Goal: Check status

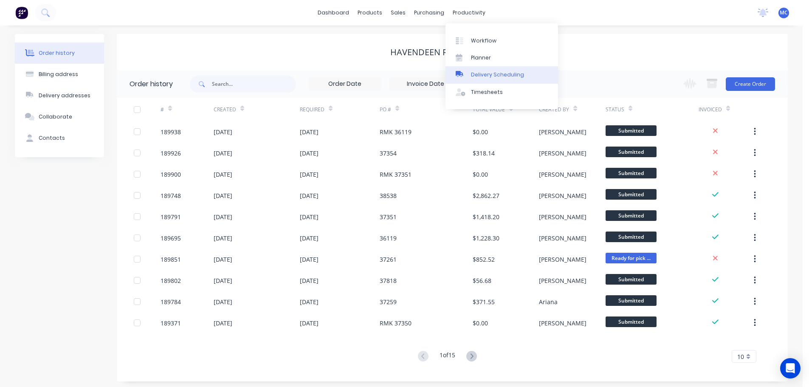
click at [494, 74] on div "Delivery Scheduling" at bounding box center [497, 75] width 53 height 8
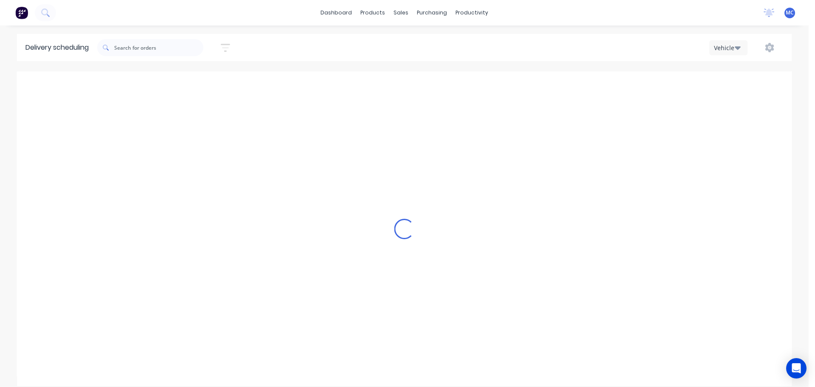
scroll to position [0, 0]
click at [226, 45] on icon "button" at bounding box center [225, 48] width 9 height 8
click at [192, 80] on input at bounding box center [186, 79] width 79 height 13
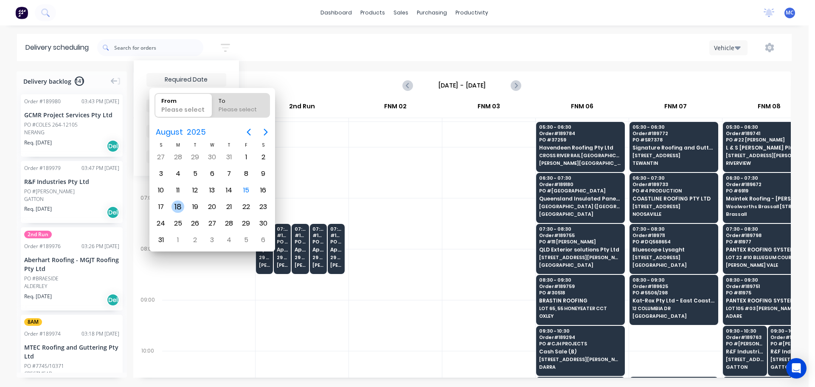
click at [177, 208] on div "18" at bounding box center [178, 206] width 13 height 13
type input "[DATE]"
radio input "false"
radio input "true"
click at [177, 208] on div "18" at bounding box center [178, 206] width 13 height 13
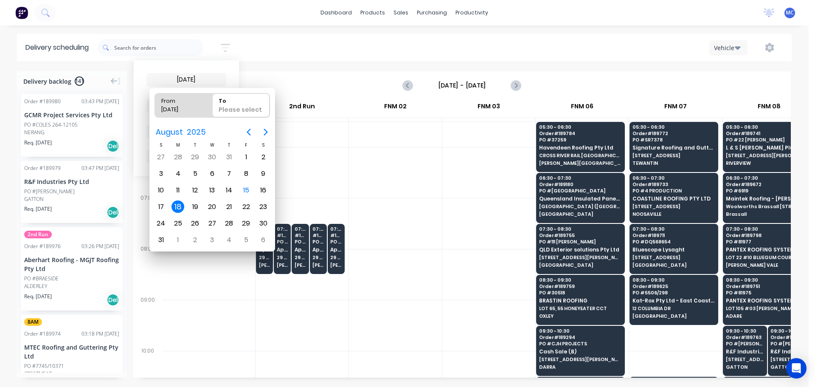
type input "[DATE] - [DATE]"
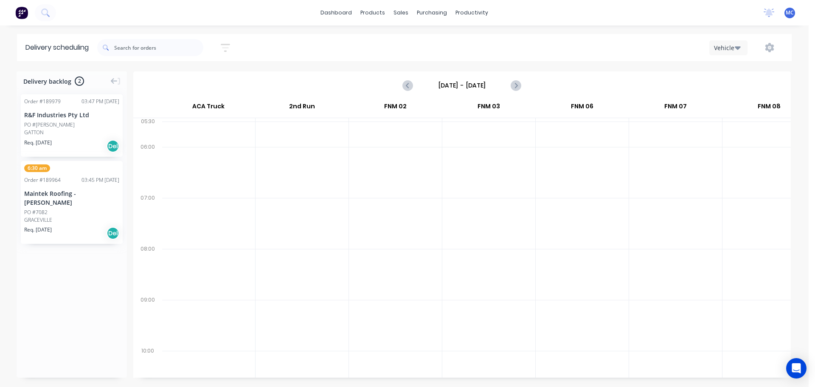
click at [474, 81] on input "[DATE] - [DATE]" at bounding box center [462, 85] width 84 height 13
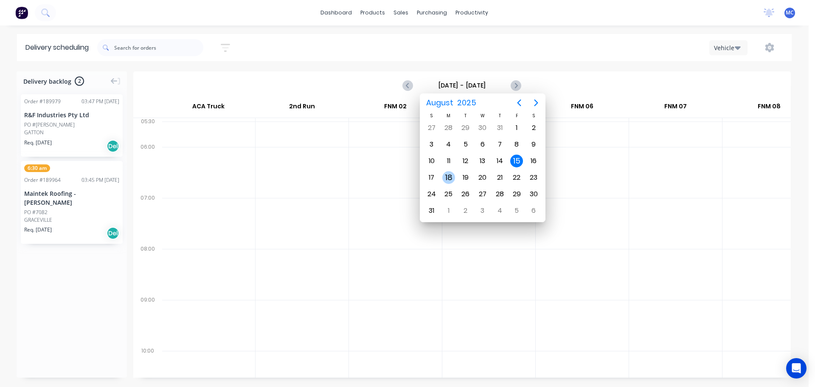
click at [452, 176] on div "18" at bounding box center [449, 177] width 13 height 13
type input "[DATE] - [DATE]"
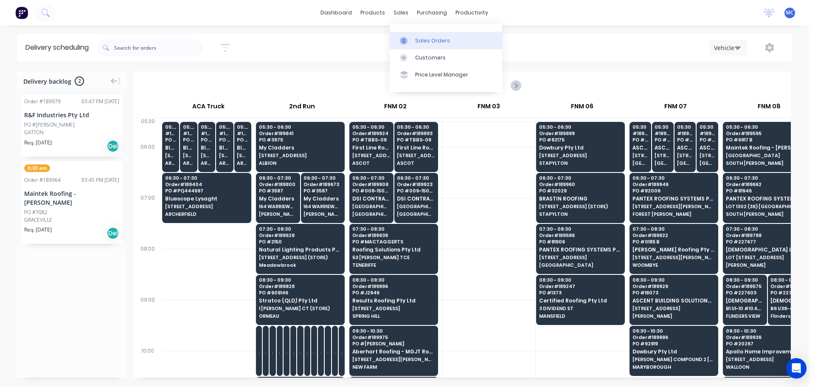
click at [434, 39] on div "Sales Orders" at bounding box center [432, 41] width 35 height 8
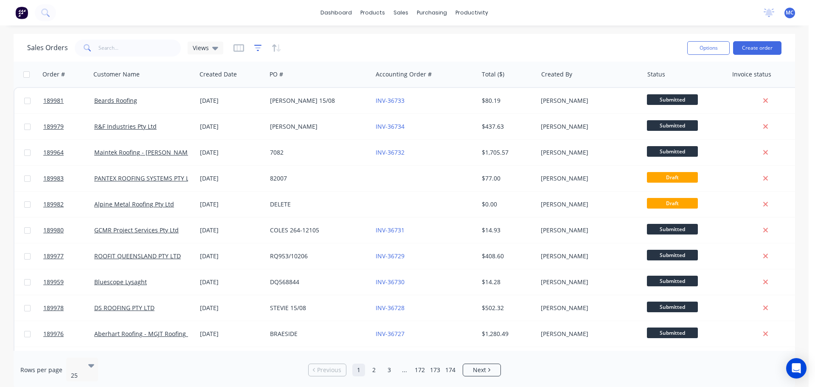
click at [256, 47] on icon "button" at bounding box center [258, 48] width 8 height 8
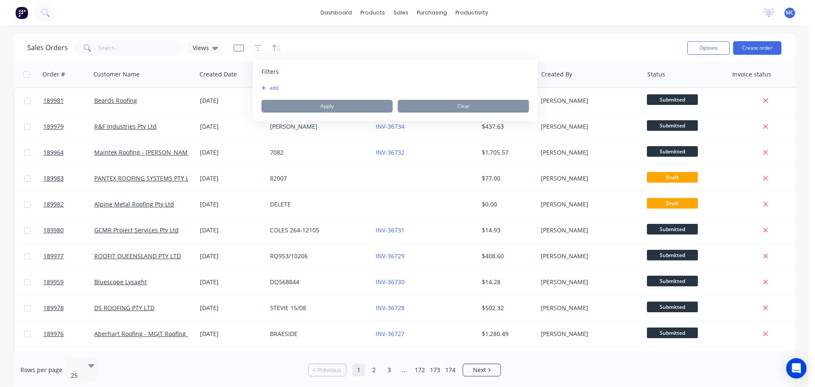
click at [268, 87] on button "add" at bounding box center [272, 88] width 21 height 7
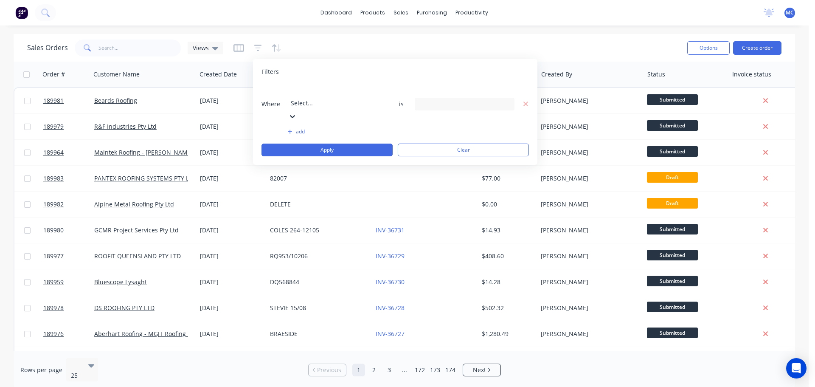
click at [323, 96] on div at bounding box center [352, 91] width 122 height 11
click at [454, 98] on input at bounding box center [464, 104] width 99 height 13
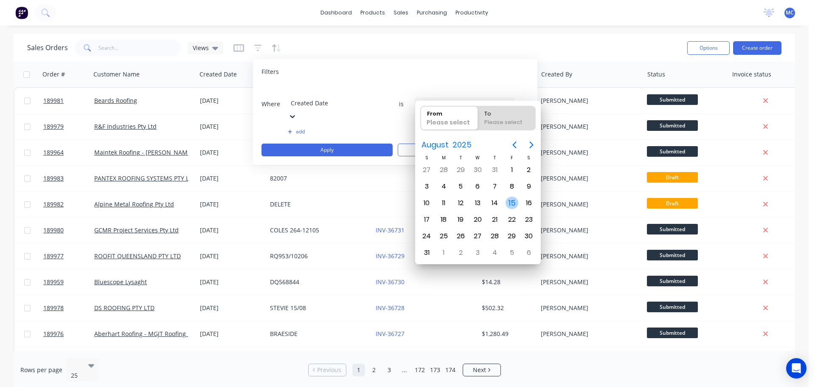
click at [512, 203] on div "15" at bounding box center [512, 203] width 13 height 13
type input "[DATE]"
radio input "false"
radio input "true"
click at [512, 203] on div "15" at bounding box center [512, 203] width 13 height 13
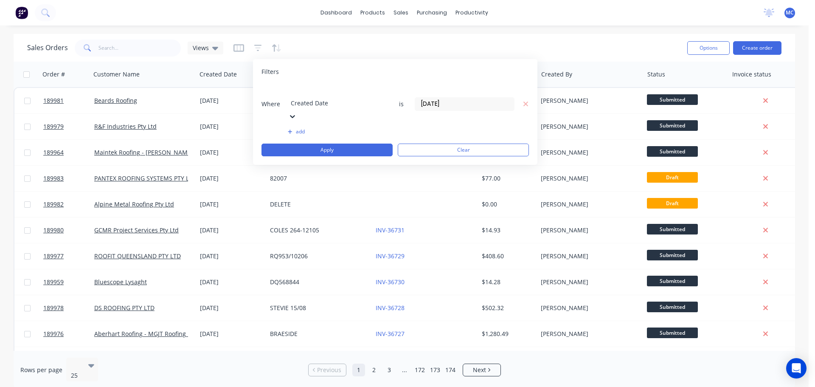
type input "[DATE] - [DATE]"
click at [336, 144] on button "Apply" at bounding box center [327, 150] width 131 height 13
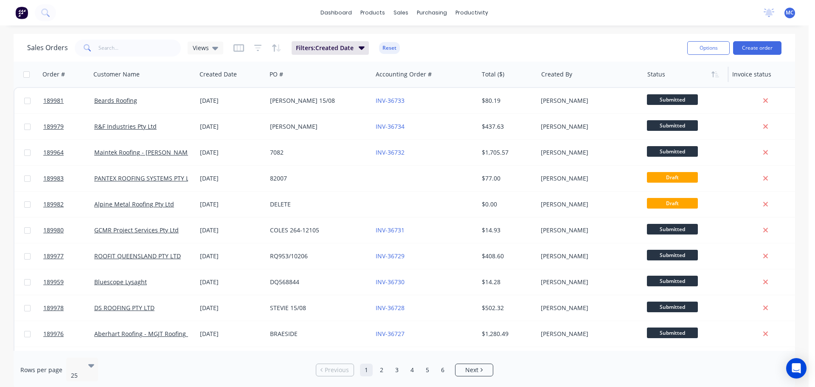
click at [662, 77] on div at bounding box center [685, 74] width 74 height 17
click at [716, 73] on icon "button" at bounding box center [718, 74] width 4 height 6
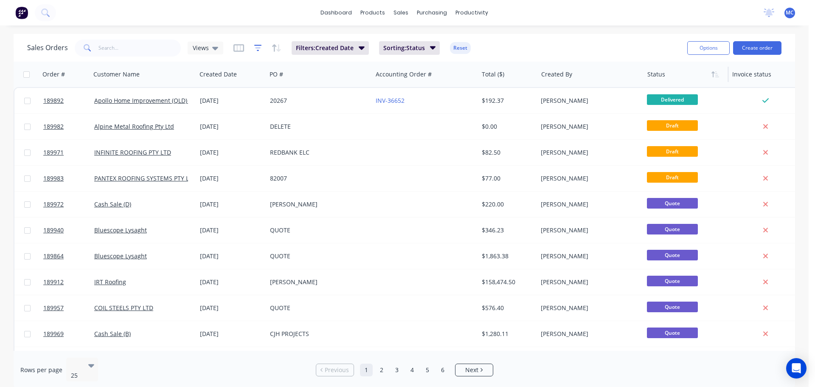
click at [255, 47] on icon "button" at bounding box center [258, 48] width 8 height 8
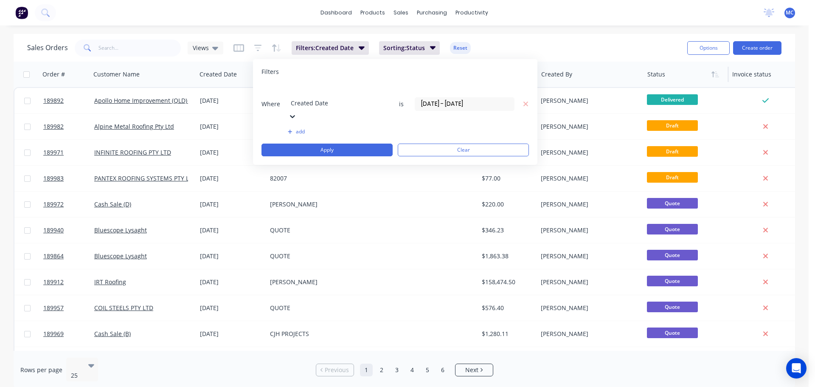
click at [299, 128] on button "add" at bounding box center [338, 131] width 100 height 7
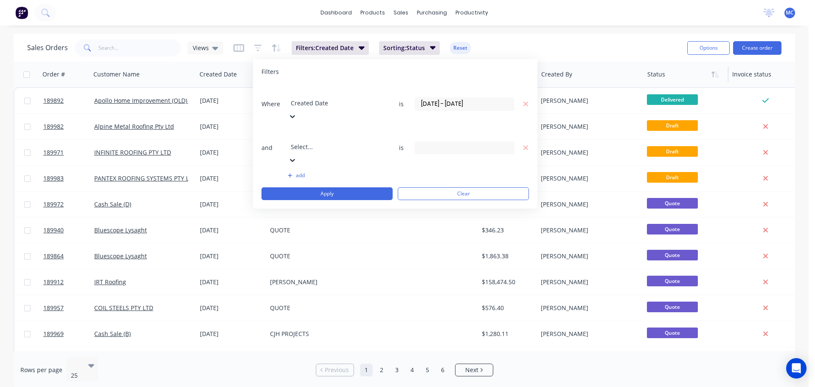
click at [297, 156] on icon at bounding box center [292, 160] width 8 height 8
click at [508, 147] on icon at bounding box center [507, 148] width 6 height 3
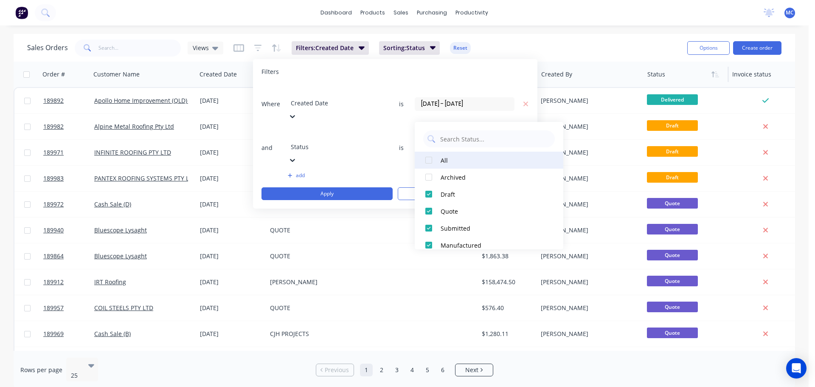
click at [428, 160] on div at bounding box center [428, 160] width 17 height 17
click at [428, 159] on div at bounding box center [428, 160] width 17 height 17
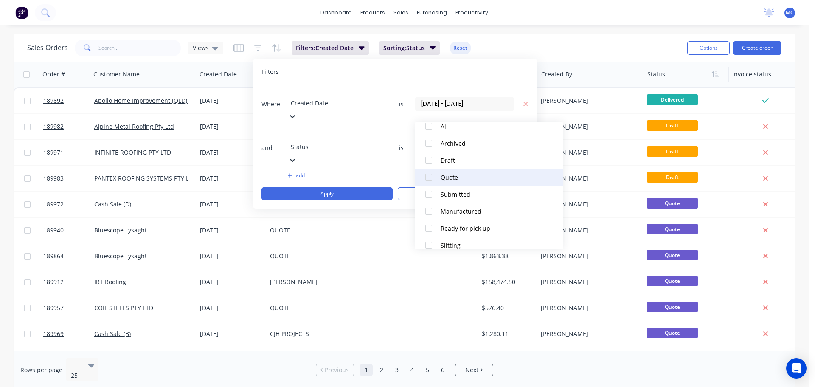
scroll to position [0, 0]
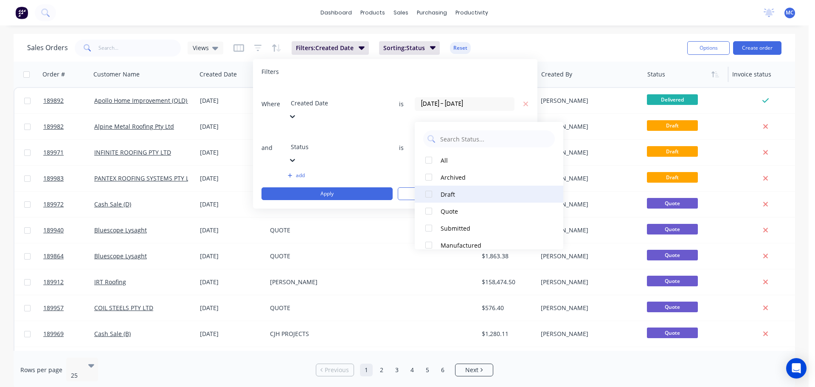
click at [428, 192] on div at bounding box center [428, 194] width 17 height 17
click at [469, 143] on div "1 Status selected" at bounding box center [458, 147] width 77 height 9
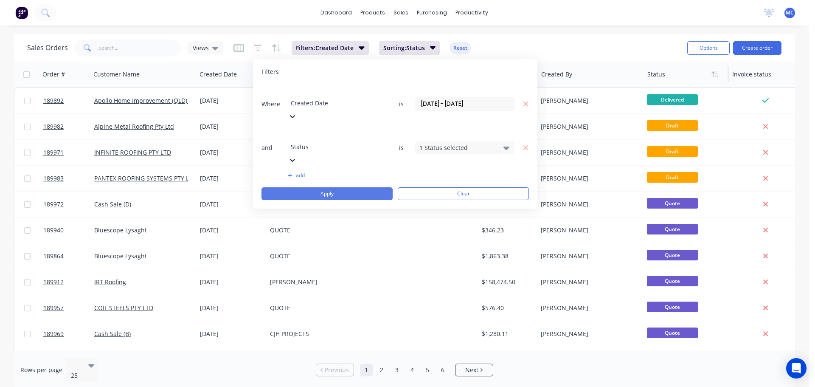
click at [322, 187] on button "Apply" at bounding box center [327, 193] width 131 height 13
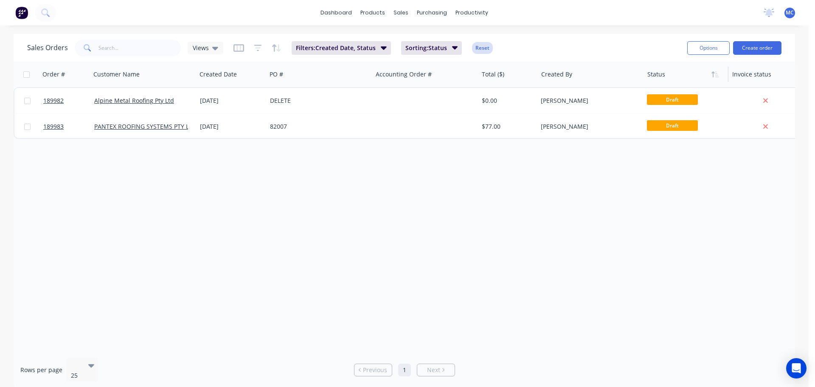
click at [481, 49] on button "Reset" at bounding box center [482, 48] width 21 height 12
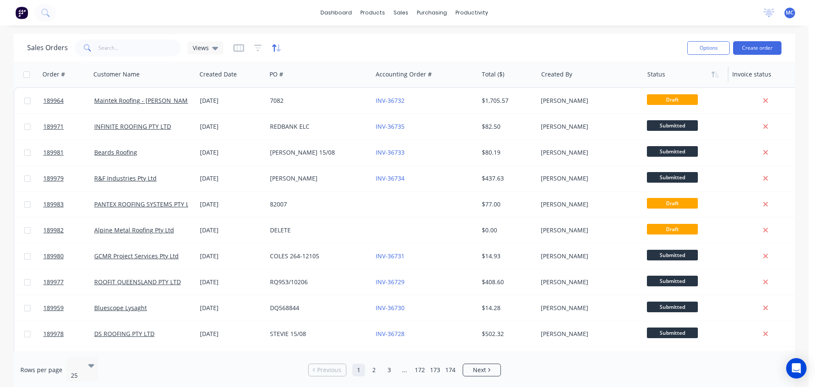
click at [272, 46] on icon "button" at bounding box center [274, 47] width 4 height 7
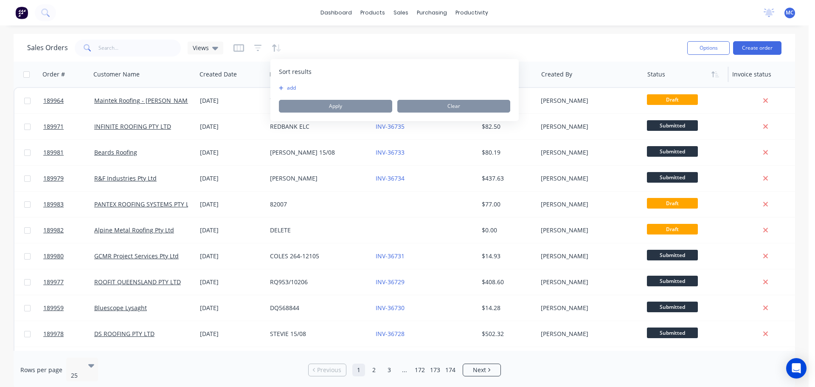
click at [286, 86] on button "add" at bounding box center [284, 88] width 11 height 7
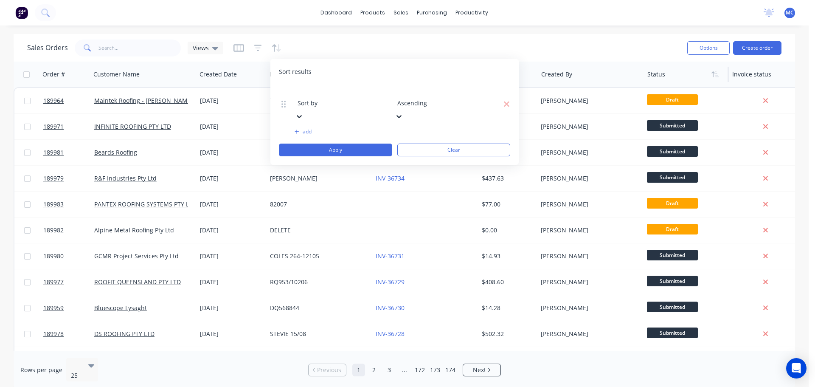
click at [304, 112] on icon at bounding box center [299, 116] width 8 height 8
click at [429, 95] on div at bounding box center [459, 91] width 122 height 11
click at [418, 386] on div "Ascending" at bounding box center [404, 391] width 809 height 9
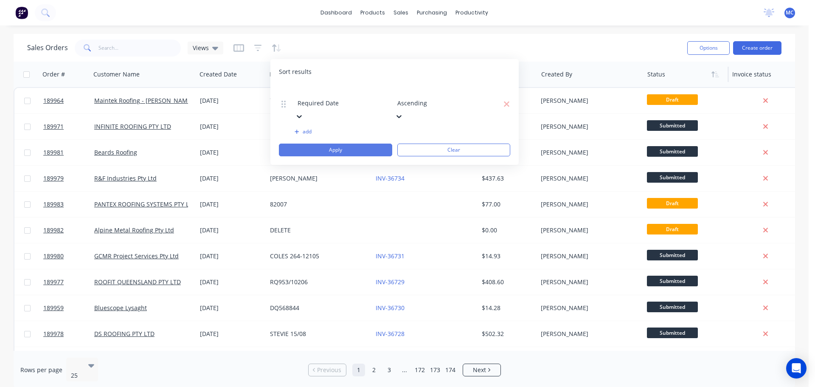
click at [335, 144] on button "Apply" at bounding box center [335, 150] width 113 height 13
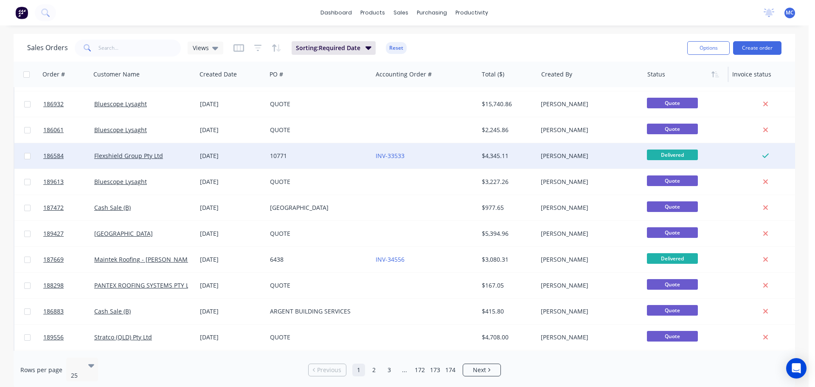
scroll to position [0, 0]
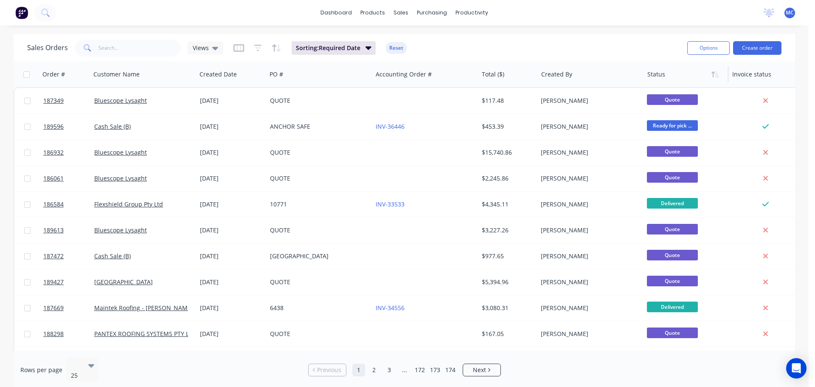
click at [392, 48] on button "Reset" at bounding box center [396, 48] width 21 height 12
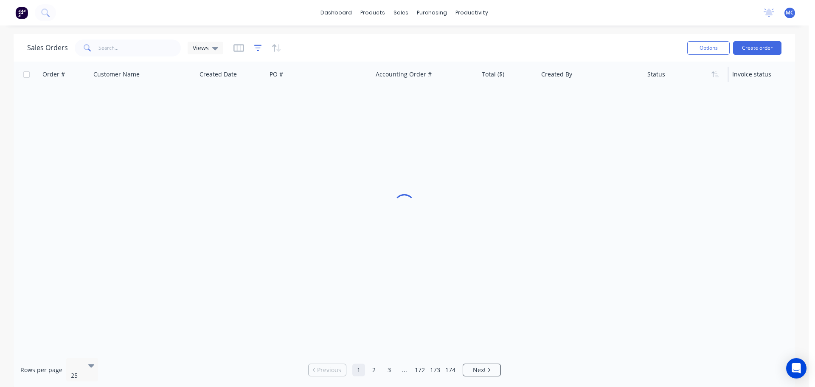
click at [258, 48] on icon "button" at bounding box center [258, 47] width 6 height 1
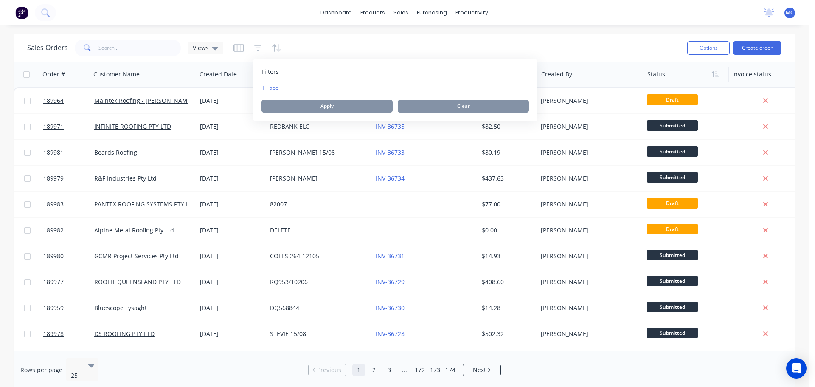
click at [274, 87] on button "add" at bounding box center [272, 88] width 21 height 7
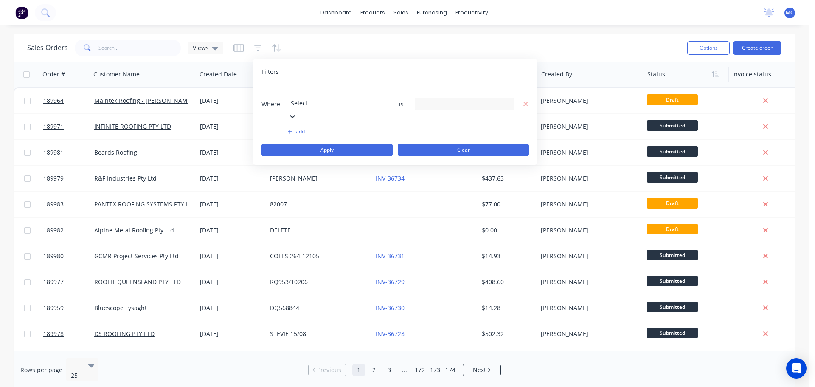
click at [459, 144] on button "Clear" at bounding box center [463, 150] width 131 height 13
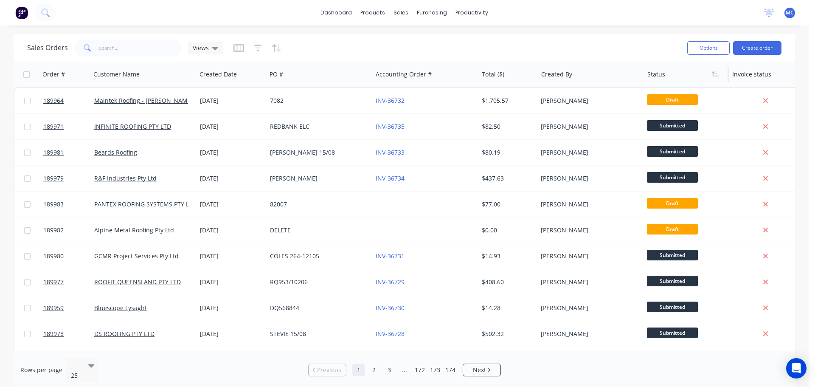
click at [362, 44] on div "Sales Orders Views" at bounding box center [354, 47] width 654 height 21
